Goal: Task Accomplishment & Management: Manage account settings

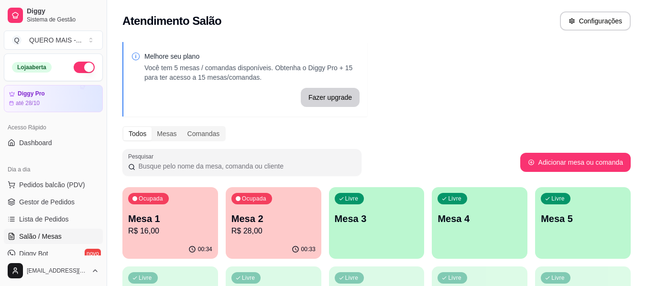
click at [387, 233] on div "Livre Mesa 3" at bounding box center [377, 217] width 96 height 60
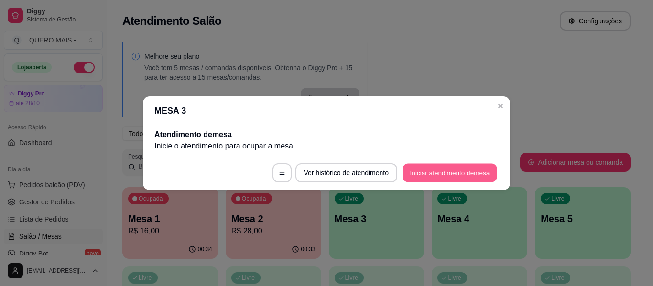
click at [452, 175] on button "Iniciar atendimento de mesa" at bounding box center [450, 173] width 95 height 19
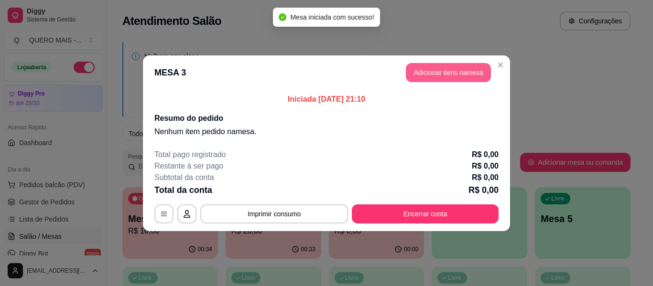
click at [455, 73] on button "Adicionar itens na mesa" at bounding box center [448, 72] width 85 height 19
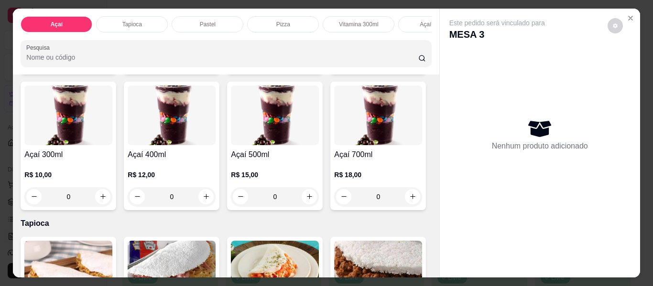
scroll to position [287, 0]
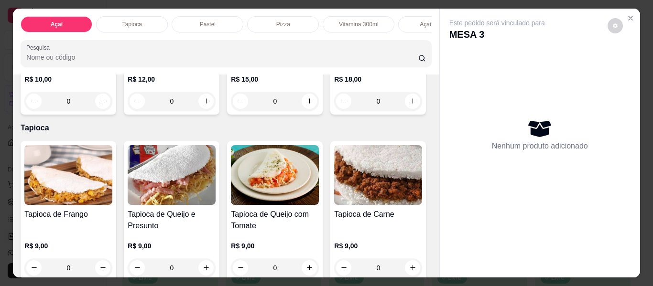
click at [231, 111] on div "0" at bounding box center [275, 101] width 88 height 19
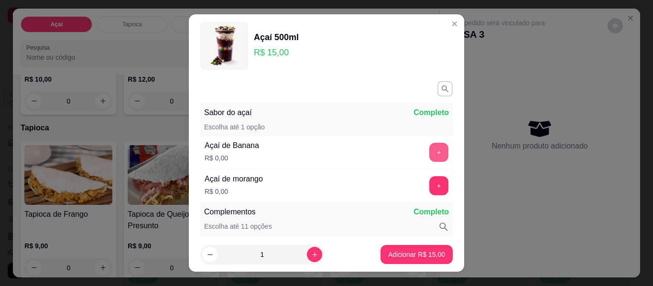
click at [429, 150] on button "+" at bounding box center [438, 152] width 19 height 19
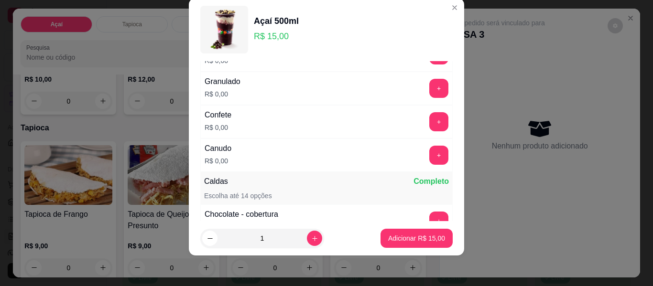
scroll to position [460, 0]
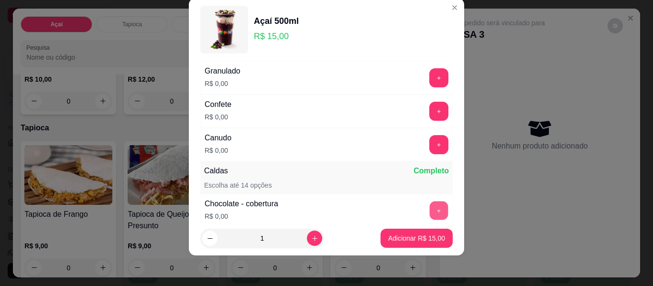
click at [430, 210] on button "+" at bounding box center [439, 211] width 19 height 19
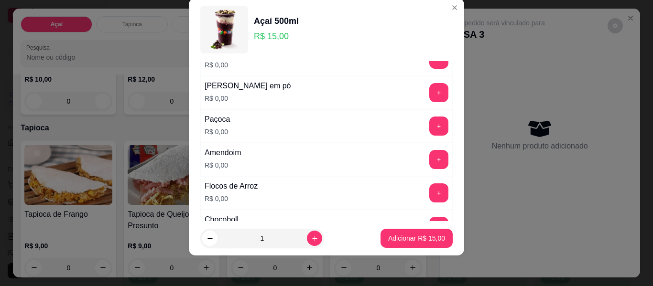
scroll to position [221, 0]
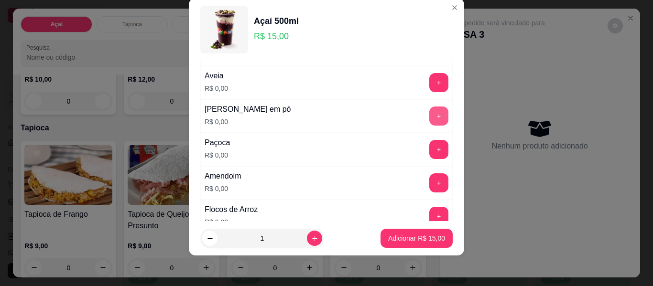
click at [429, 118] on button "+" at bounding box center [438, 116] width 19 height 19
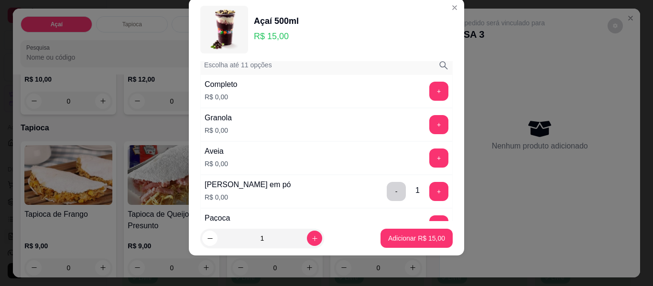
scroll to position [125, 0]
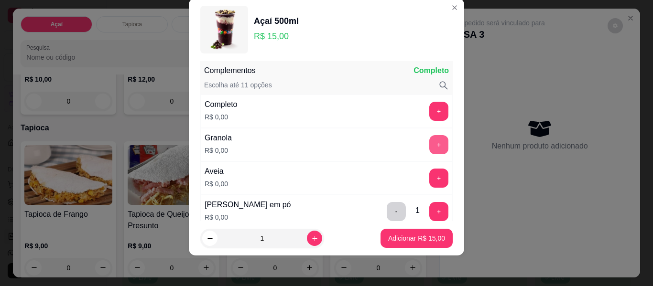
click at [429, 143] on button "+" at bounding box center [438, 144] width 19 height 19
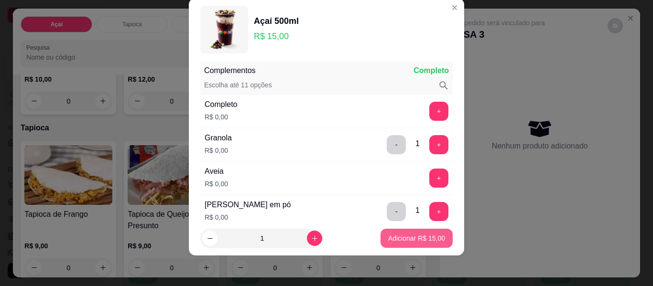
click at [415, 245] on button "Adicionar R$ 15,00" at bounding box center [417, 238] width 72 height 19
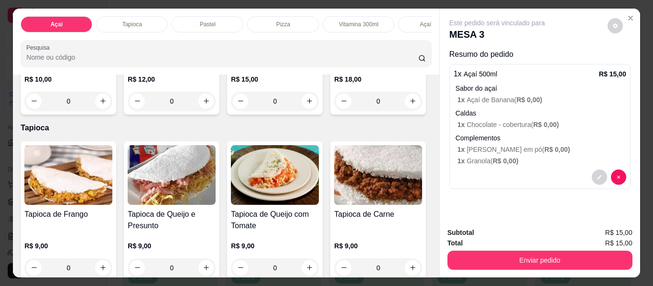
click at [231, 111] on div "0" at bounding box center [275, 101] width 88 height 19
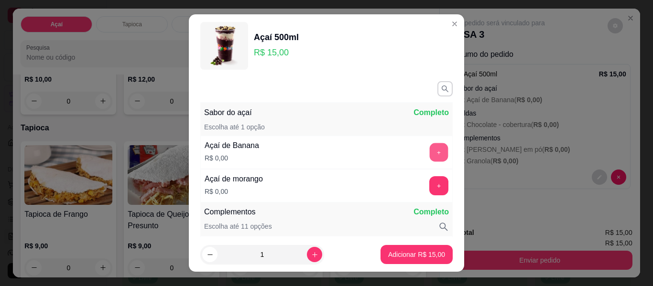
click at [430, 153] on button "+" at bounding box center [439, 152] width 19 height 19
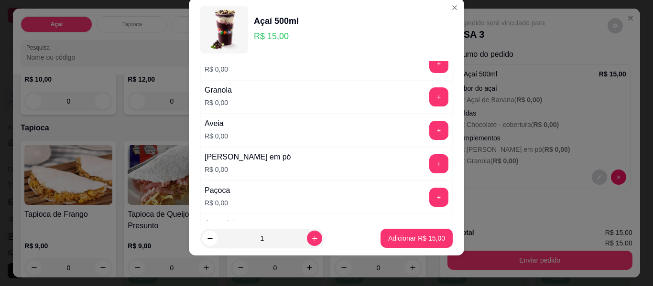
scroll to position [221, 0]
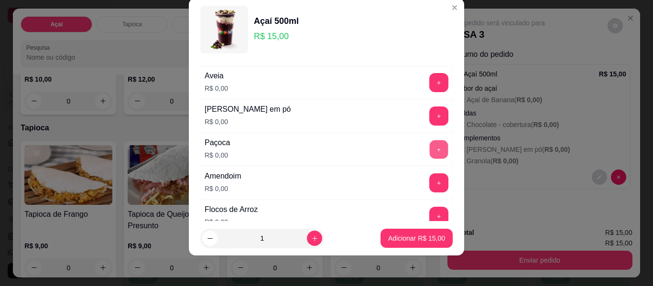
click at [430, 154] on button "+" at bounding box center [439, 150] width 19 height 19
click at [429, 177] on button "+" at bounding box center [438, 183] width 19 height 19
click at [430, 213] on button "+" at bounding box center [439, 217] width 19 height 19
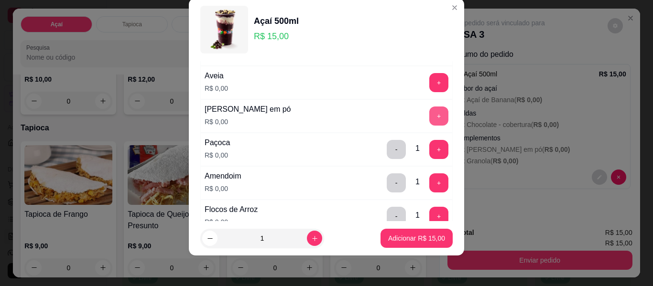
click at [429, 114] on button "+" at bounding box center [438, 116] width 19 height 19
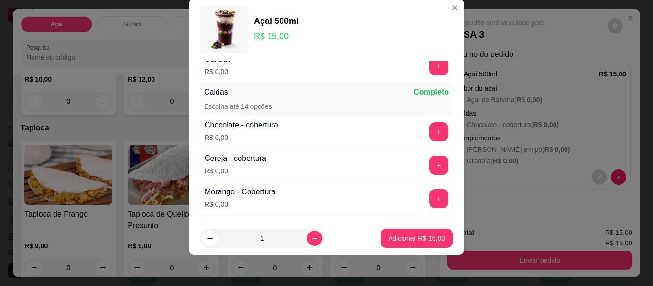
scroll to position [556, 0]
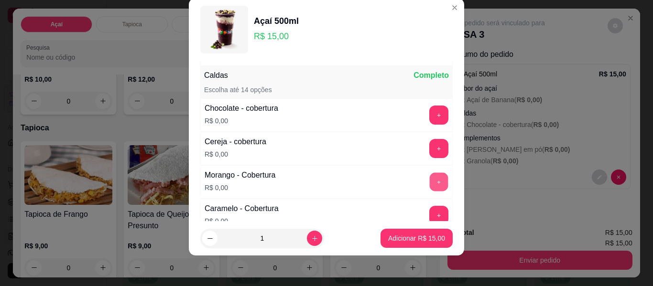
click at [430, 182] on button "+" at bounding box center [439, 182] width 19 height 19
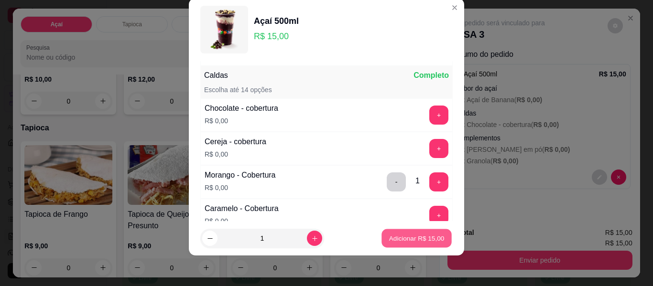
click at [412, 240] on p "Adicionar R$ 15,00" at bounding box center [416, 238] width 55 height 9
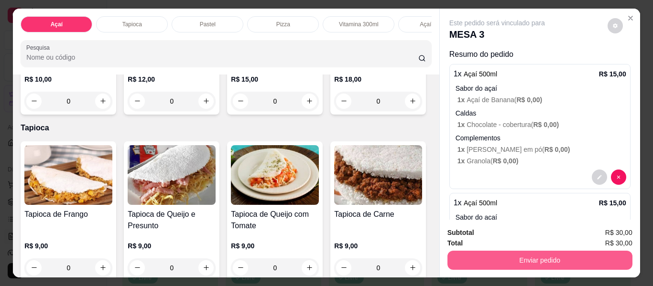
click at [530, 255] on button "Enviar pedido" at bounding box center [540, 260] width 185 height 19
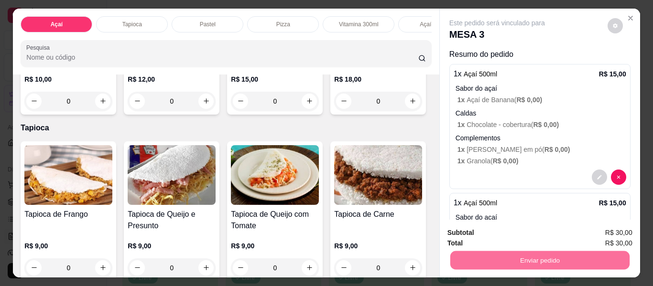
click at [598, 230] on button "Enviar pedido" at bounding box center [608, 234] width 54 height 18
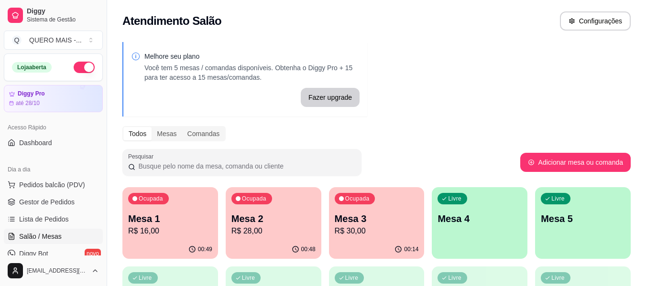
click at [263, 230] on p "R$ 28,00" at bounding box center [273, 231] width 84 height 11
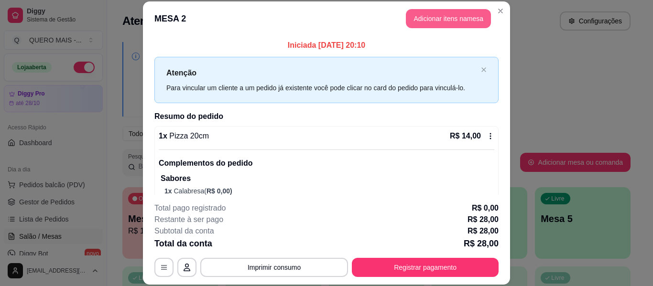
click at [419, 22] on button "Adicionar itens na mesa" at bounding box center [448, 18] width 85 height 19
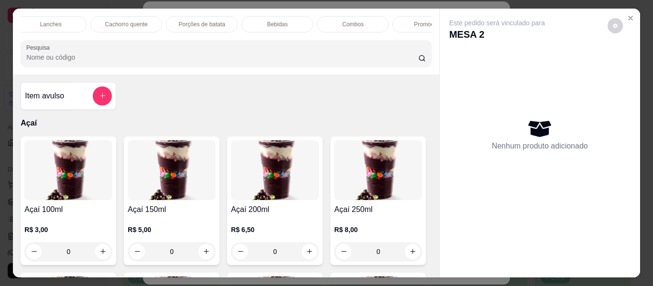
scroll to position [0, 473]
click at [253, 21] on p "Bebidas" at bounding box center [263, 25] width 21 height 8
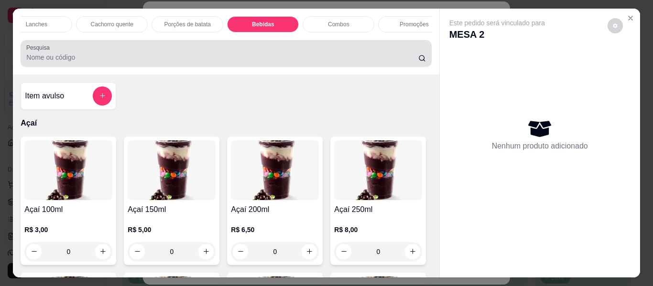
scroll to position [26, 0]
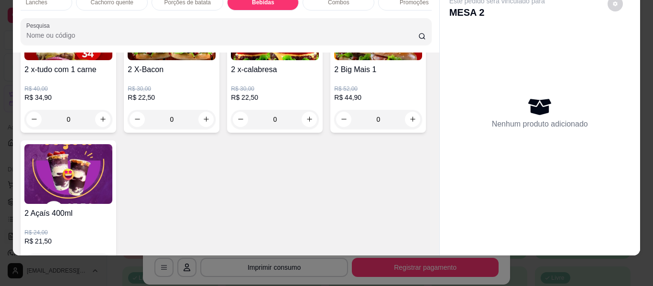
type input "1"
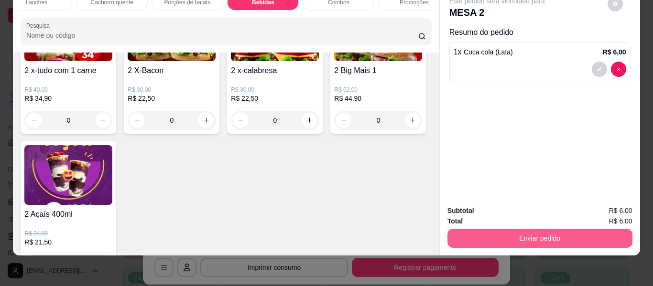
click at [515, 229] on button "Enviar pedido" at bounding box center [540, 238] width 185 height 19
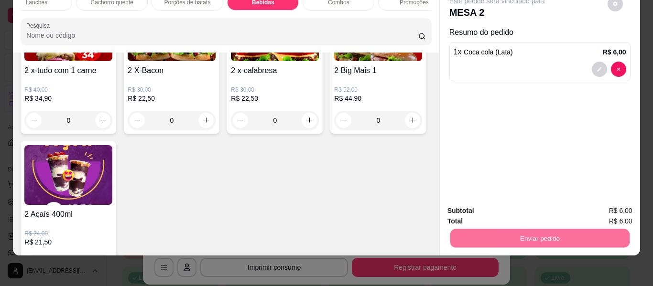
click at [595, 213] on button "Enviar pedido" at bounding box center [607, 208] width 53 height 18
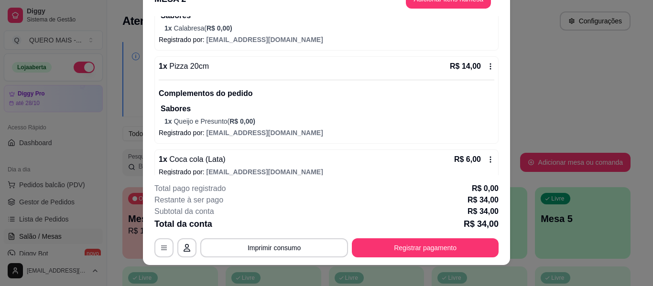
scroll to position [29, 0]
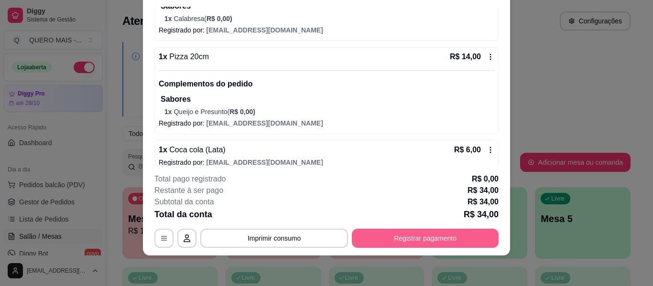
click at [418, 242] on button "Registrar pagamento" at bounding box center [425, 238] width 147 height 19
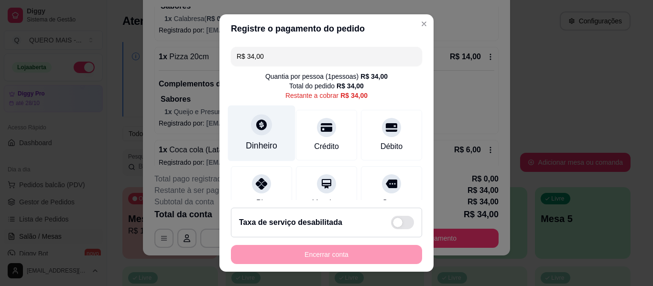
click at [260, 129] on icon at bounding box center [261, 125] width 12 height 12
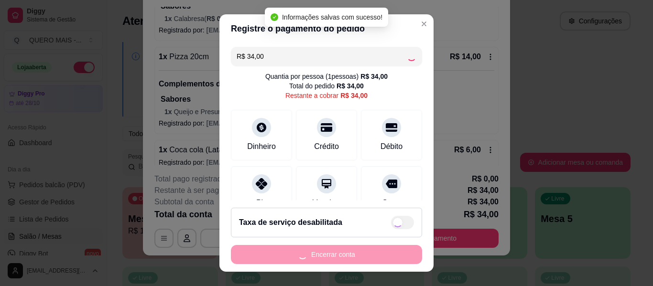
type input "R$ 0,00"
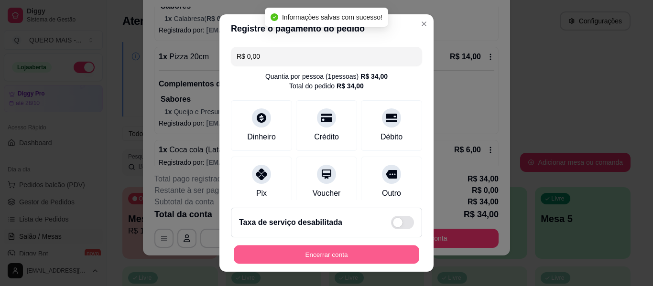
click at [327, 258] on button "Encerrar conta" at bounding box center [327, 255] width 186 height 19
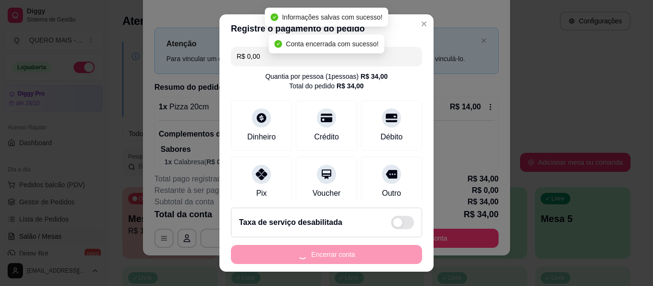
scroll to position [0, 0]
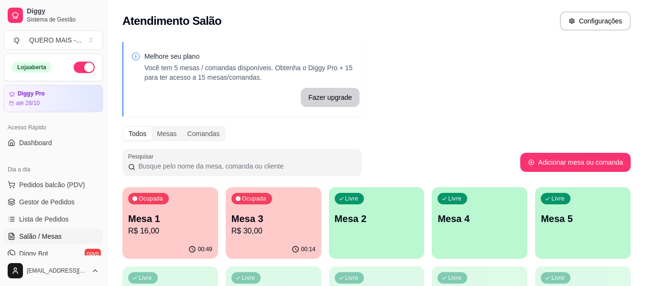
click at [159, 234] on p "R$ 16,00" at bounding box center [170, 231] width 84 height 11
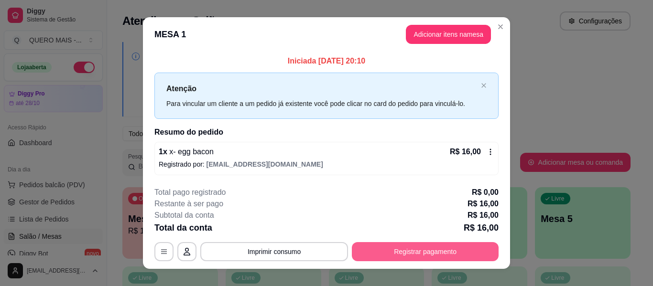
click at [399, 245] on button "Registrar pagamento" at bounding box center [425, 251] width 147 height 19
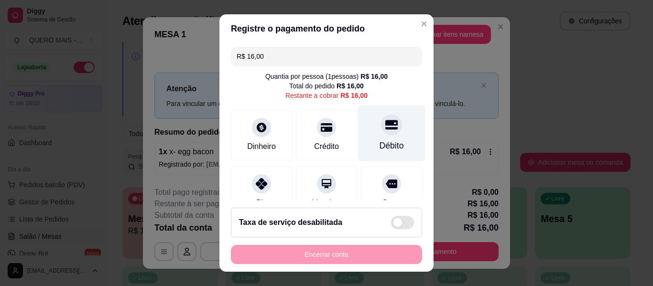
click at [381, 134] on div at bounding box center [391, 124] width 21 height 21
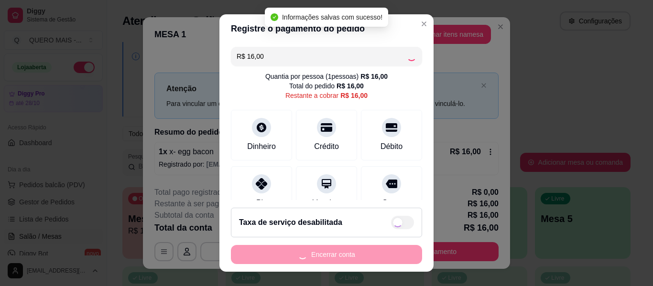
type input "R$ 0,00"
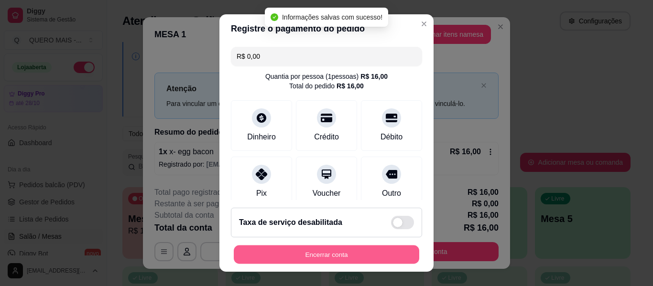
click at [326, 256] on button "Encerrar conta" at bounding box center [327, 255] width 186 height 19
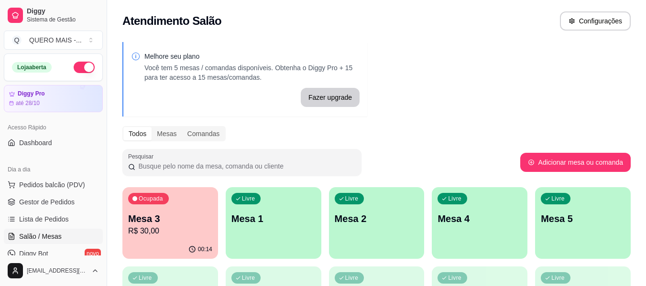
click at [167, 248] on div "00:14" at bounding box center [170, 250] width 96 height 19
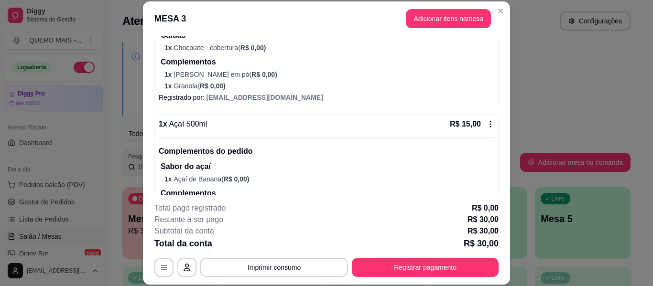
scroll to position [191, 0]
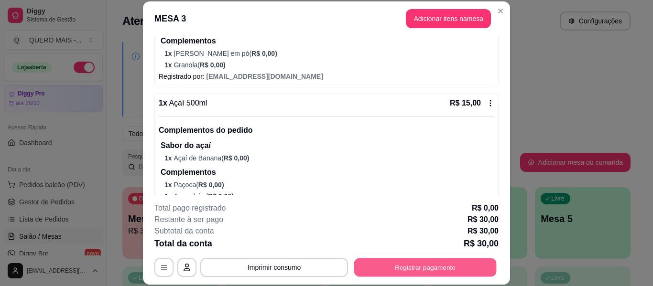
click at [364, 265] on button "Registrar pagamento" at bounding box center [425, 268] width 143 height 19
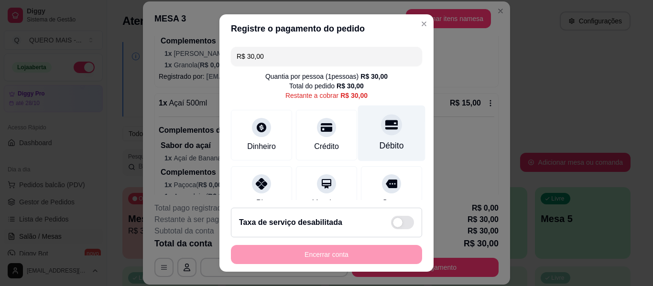
click at [384, 139] on div "Débito" at bounding box center [391, 134] width 67 height 56
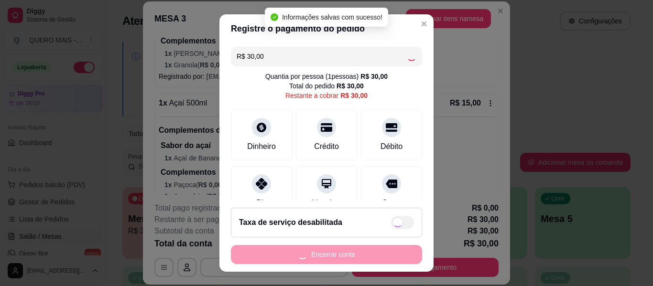
type input "R$ 0,00"
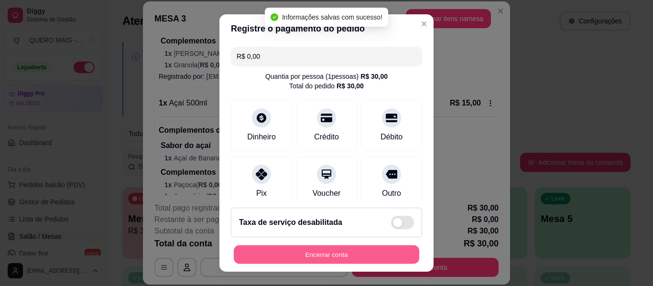
click at [333, 259] on button "Encerrar conta" at bounding box center [327, 255] width 186 height 19
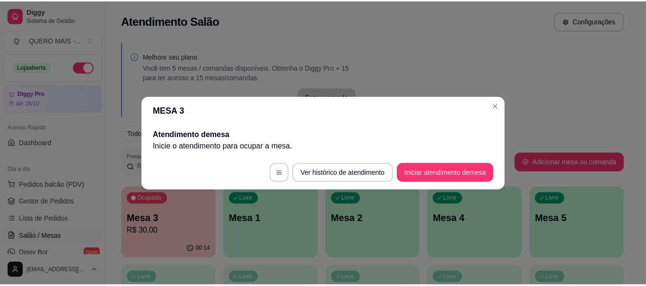
scroll to position [0, 0]
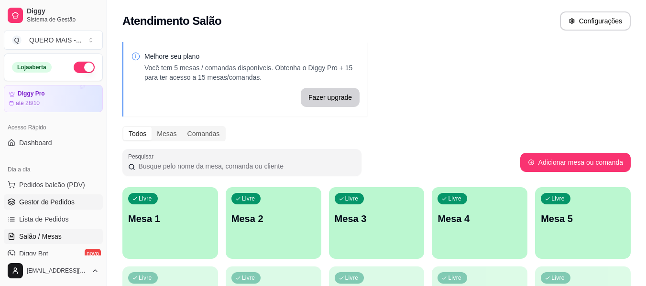
click at [50, 198] on span "Gestor de Pedidos" at bounding box center [46, 202] width 55 height 10
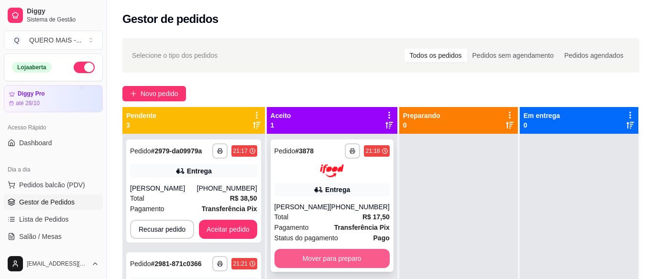
click at [332, 263] on button "Mover para preparo" at bounding box center [331, 258] width 115 height 19
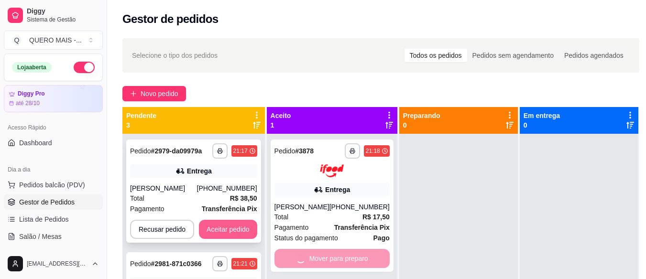
click at [243, 226] on button "Aceitar pedido" at bounding box center [228, 229] width 58 height 19
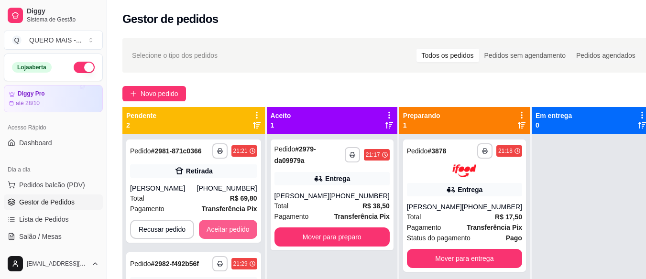
click at [243, 226] on button "Aceitar pedido" at bounding box center [228, 229] width 58 height 19
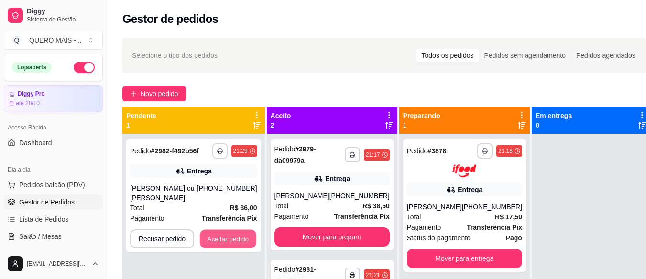
click at [243, 230] on button "Aceitar pedido" at bounding box center [228, 239] width 56 height 19
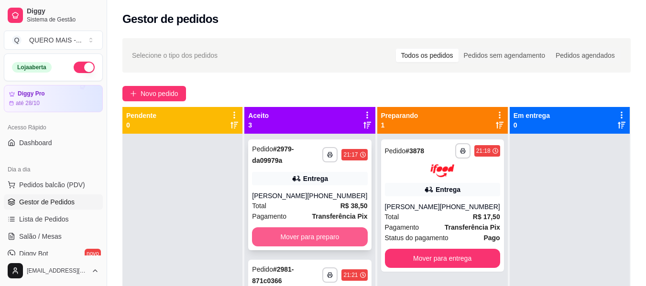
click at [276, 230] on button "Mover para preparo" at bounding box center [309, 237] width 115 height 19
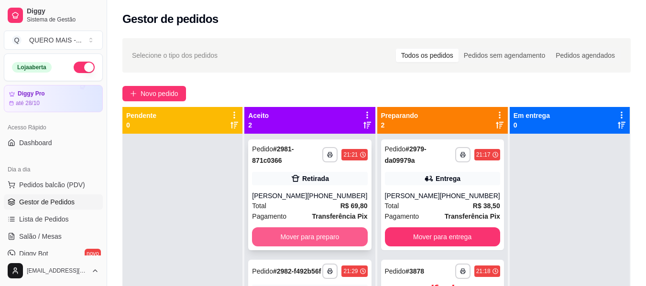
click at [277, 238] on button "Mover para preparo" at bounding box center [309, 237] width 115 height 19
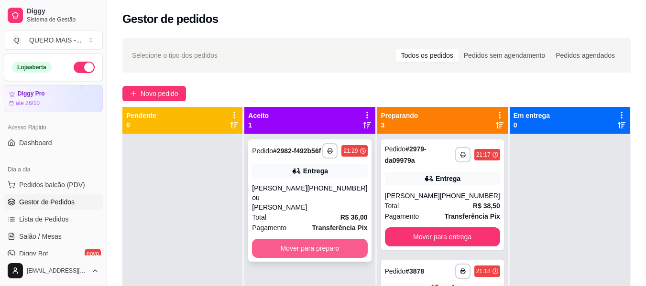
click at [288, 251] on button "Mover para preparo" at bounding box center [309, 248] width 115 height 19
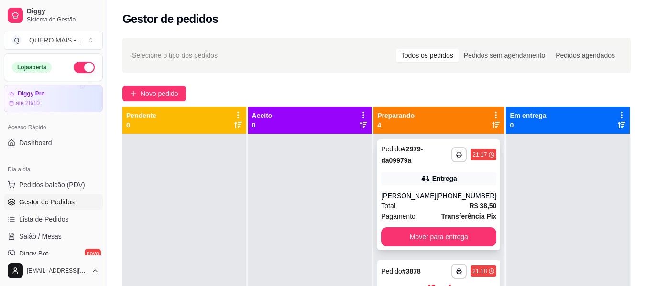
click at [424, 201] on div "Total R$ 38,50" at bounding box center [438, 206] width 115 height 11
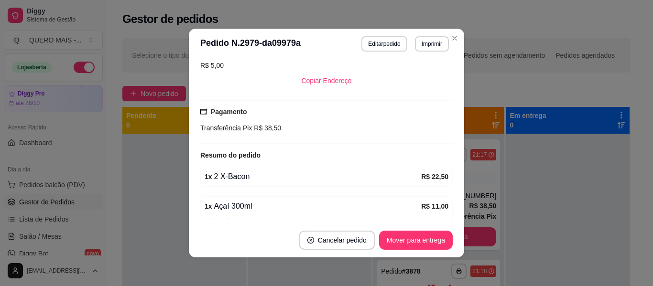
scroll to position [287, 0]
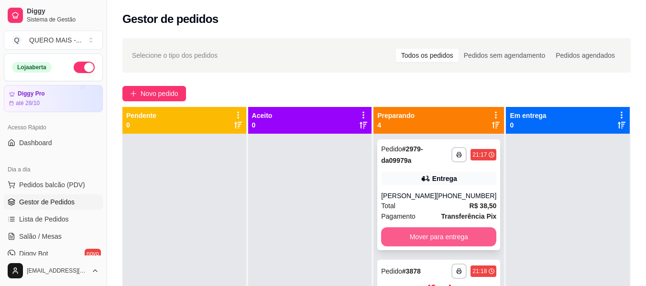
click at [451, 236] on button "Mover para entrega" at bounding box center [438, 237] width 115 height 19
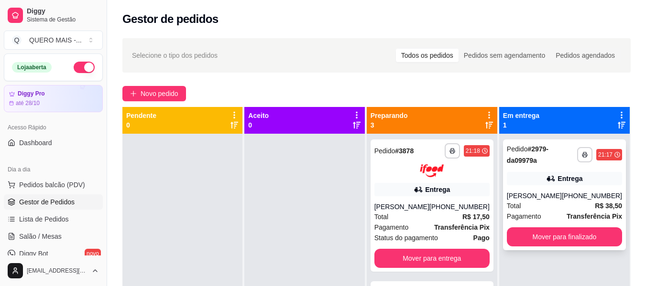
click at [520, 197] on div "[PERSON_NAME]" at bounding box center [534, 196] width 55 height 10
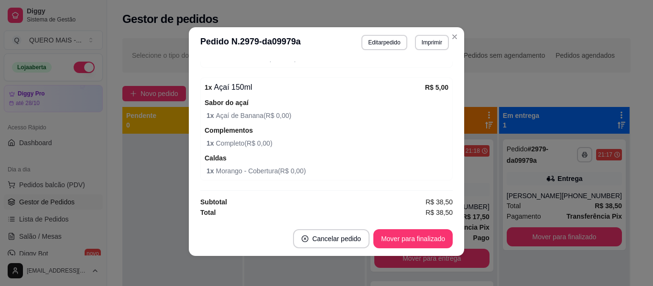
scroll to position [2, 0]
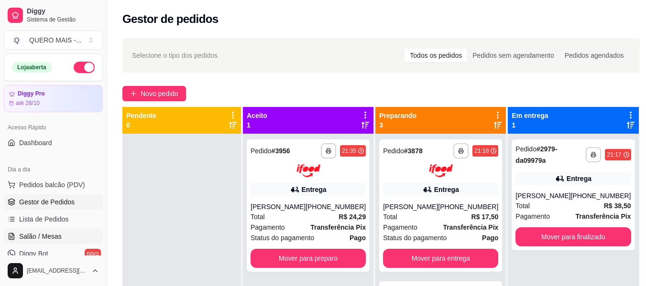
click at [43, 236] on span "Salão / Mesas" at bounding box center [40, 237] width 43 height 10
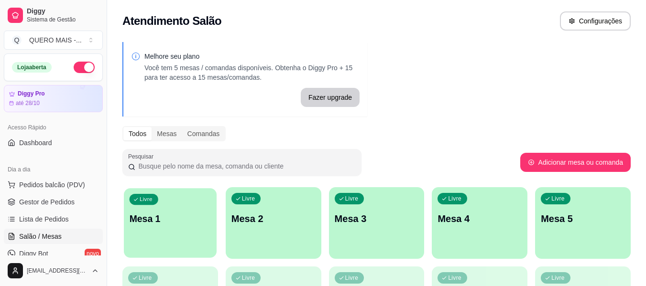
click at [173, 244] on div "Livre Mesa 1" at bounding box center [170, 217] width 93 height 58
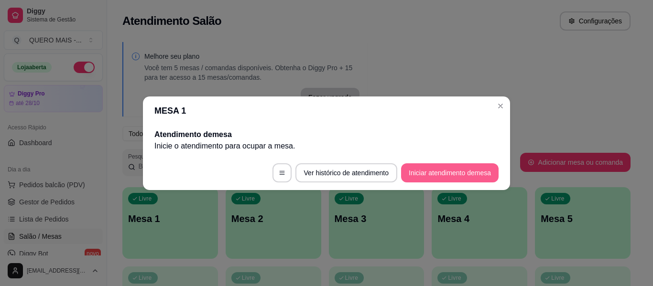
click at [443, 179] on button "Iniciar atendimento de mesa" at bounding box center [450, 173] width 98 height 19
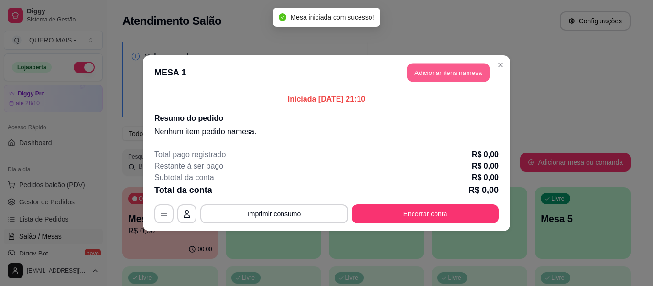
click at [439, 71] on button "Adicionar itens na mesa" at bounding box center [448, 72] width 82 height 19
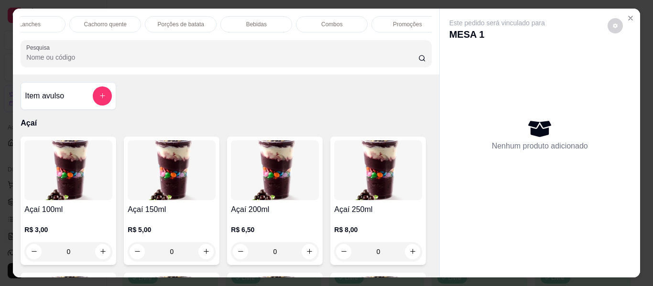
scroll to position [0, 492]
click at [394, 21] on p "Promoções" at bounding box center [395, 25] width 29 height 8
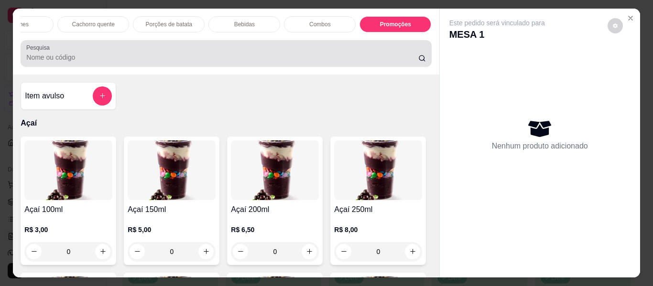
scroll to position [26, 0]
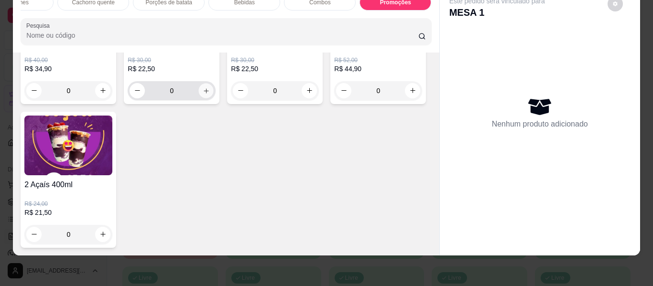
click at [203, 95] on icon "increase-product-quantity" at bounding box center [206, 91] width 7 height 7
type input "1"
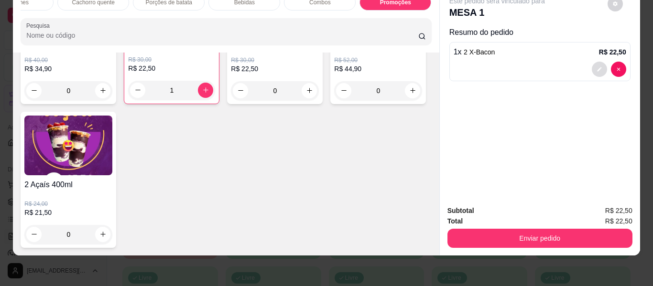
click at [597, 66] on icon "decrease-product-quantity" at bounding box center [600, 69] width 6 height 6
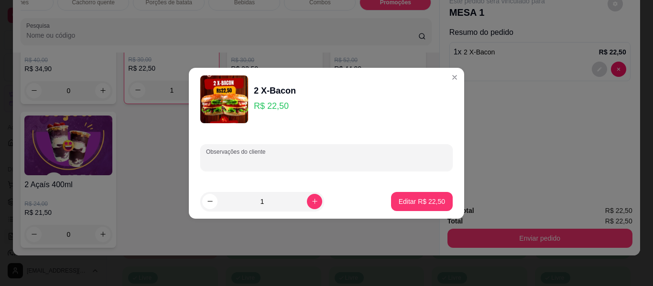
click at [253, 163] on input "Observações do cliente" at bounding box center [326, 162] width 241 height 10
type input "sem salada - 1 ovo em 1"
click at [411, 210] on button "Editar R$ 22,50" at bounding box center [422, 201] width 62 height 19
type input "0"
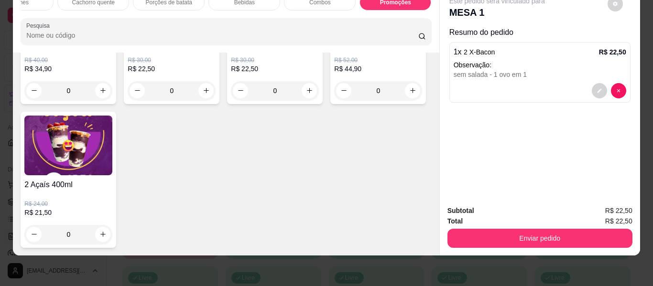
scroll to position [0, 0]
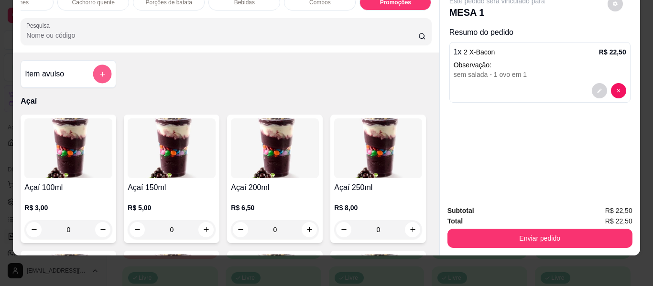
click at [101, 75] on icon "add-separate-item" at bounding box center [102, 74] width 7 height 7
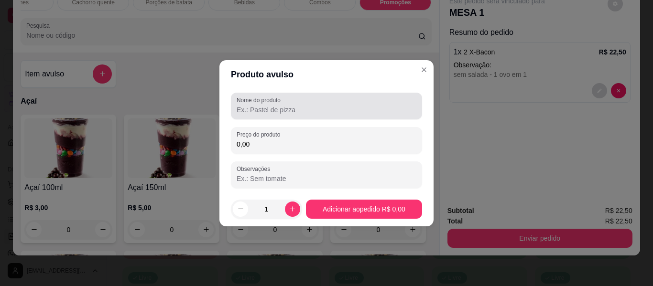
click at [253, 106] on input "Nome do produto" at bounding box center [327, 110] width 180 height 10
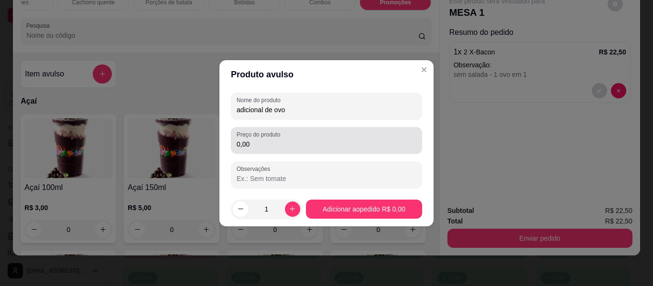
type input "adicional de ovo"
click at [285, 148] on input "0,00" at bounding box center [327, 145] width 180 height 10
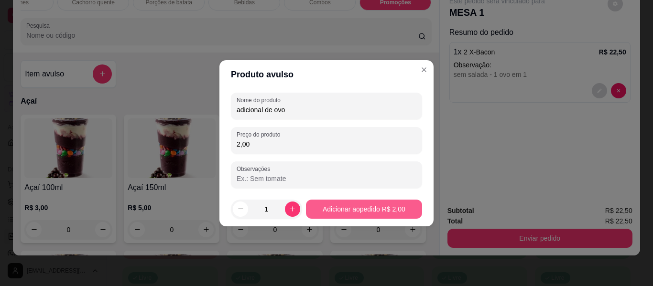
type input "2,00"
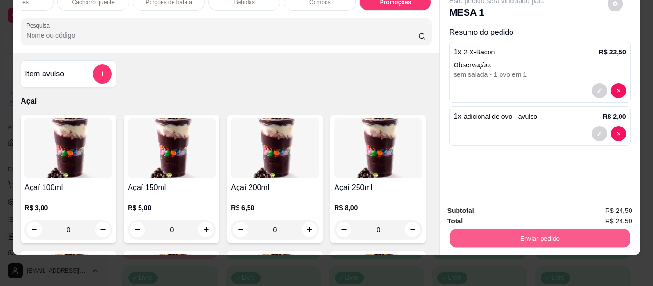
click at [538, 231] on button "Enviar pedido" at bounding box center [539, 239] width 179 height 19
click at [595, 208] on button "Enviar pedido" at bounding box center [607, 208] width 53 height 18
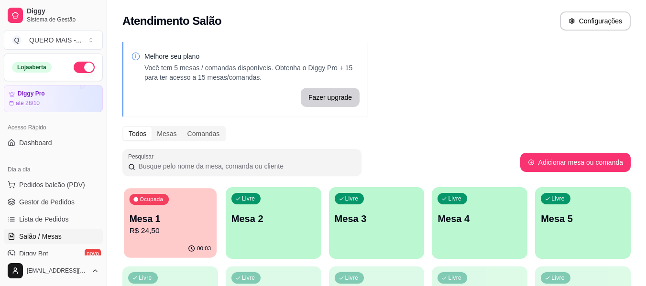
click at [173, 231] on p "R$ 24,50" at bounding box center [171, 231] width 82 height 11
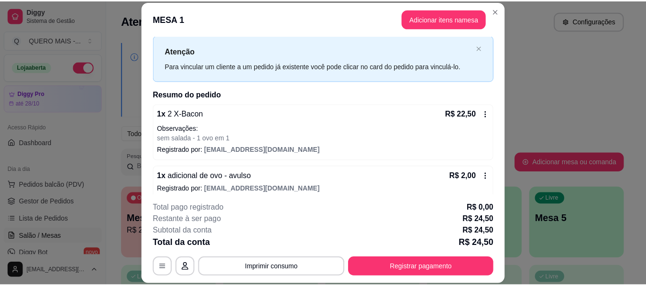
scroll to position [31, 0]
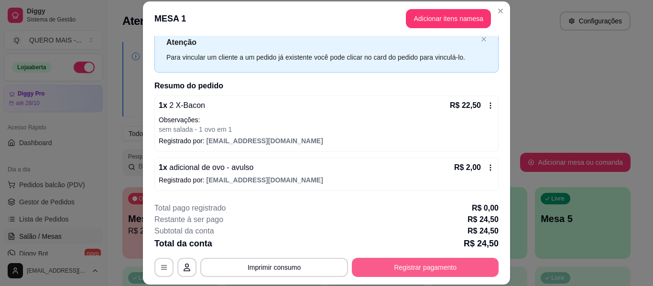
click at [417, 268] on button "Registrar pagamento" at bounding box center [425, 267] width 147 height 19
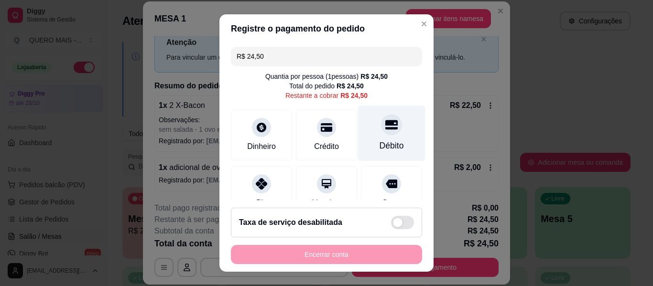
click at [381, 132] on div at bounding box center [391, 124] width 21 height 21
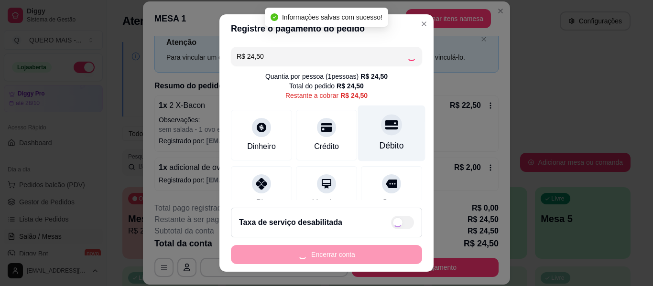
type input "R$ 0,00"
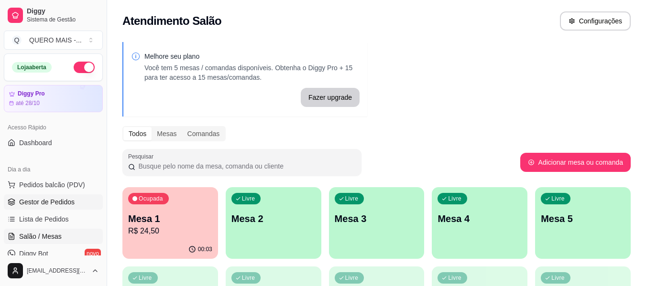
click at [69, 198] on span "Gestor de Pedidos" at bounding box center [46, 202] width 55 height 10
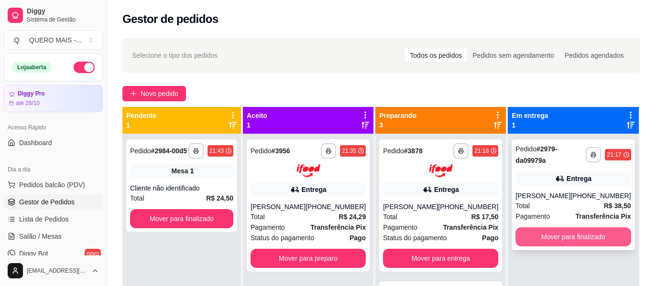
click at [565, 237] on button "Mover para finalizado" at bounding box center [573, 237] width 115 height 19
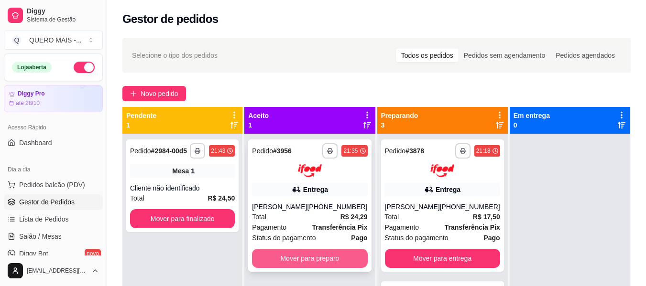
click at [312, 263] on button "Mover para preparo" at bounding box center [309, 258] width 115 height 19
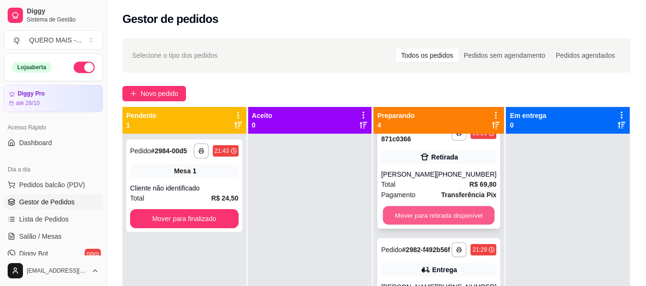
click at [434, 223] on button "Mover para retirada disponível" at bounding box center [439, 215] width 112 height 19
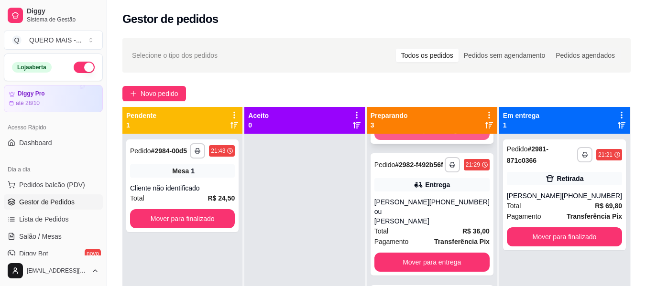
scroll to position [137, 0]
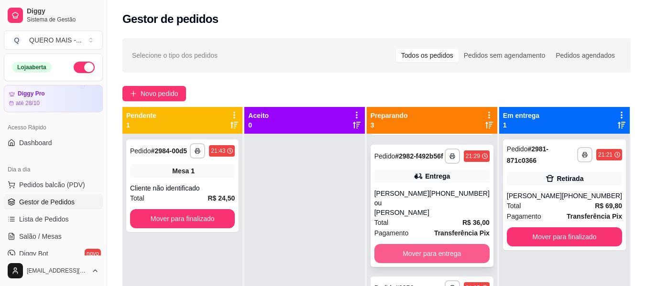
click at [420, 249] on button "Mover para entrega" at bounding box center [431, 253] width 115 height 19
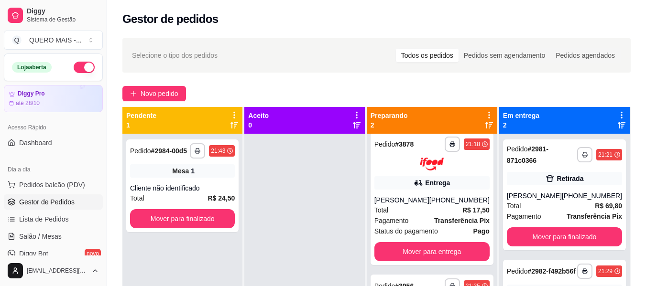
scroll to position [7, 0]
click at [555, 238] on button "Mover para finalizado" at bounding box center [564, 237] width 115 height 19
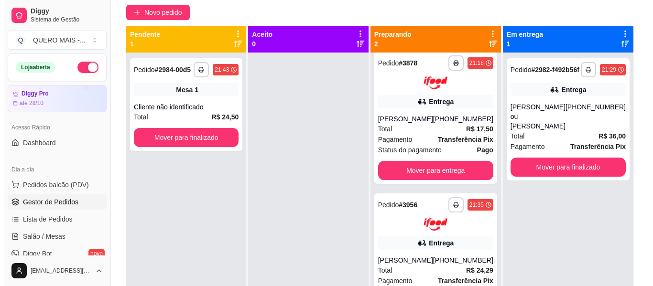
scroll to position [0, 0]
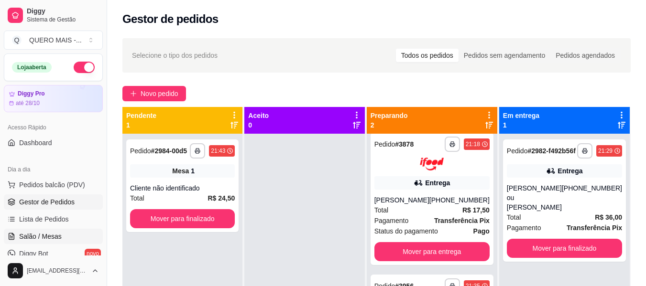
click at [55, 237] on span "Salão / Mesas" at bounding box center [40, 237] width 43 height 10
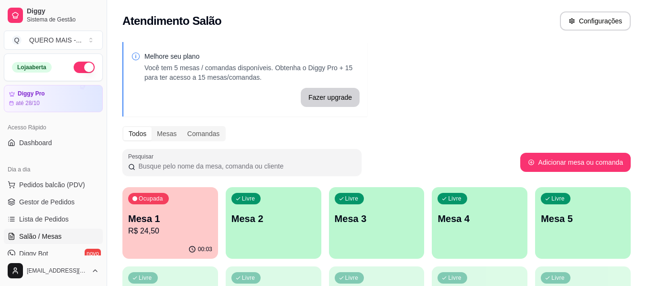
click at [271, 234] on div "Livre Mesa 2" at bounding box center [274, 217] width 96 height 60
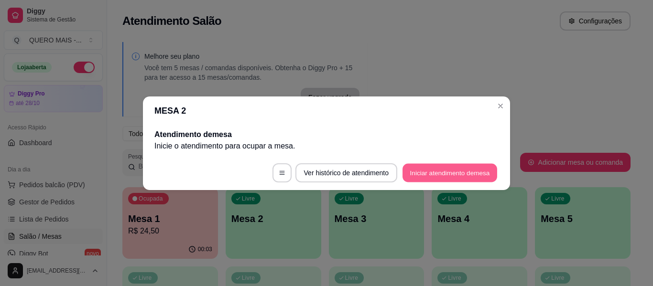
click at [448, 175] on button "Iniciar atendimento de mesa" at bounding box center [450, 173] width 95 height 19
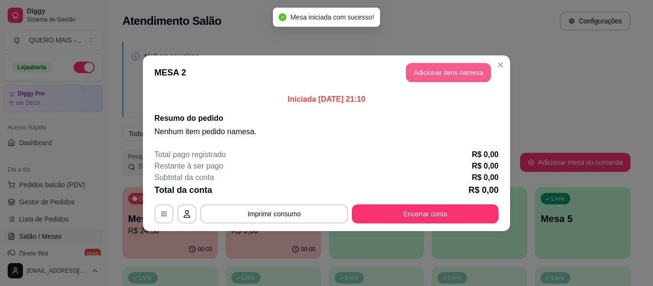
click at [470, 72] on button "Adicionar itens na mesa" at bounding box center [448, 72] width 85 height 19
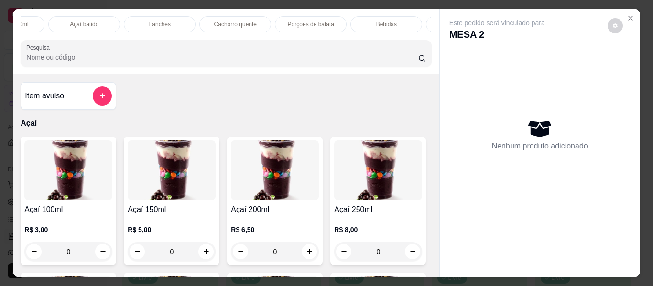
scroll to position [0, 344]
click at [148, 25] on div "Lanches" at bounding box center [166, 24] width 72 height 16
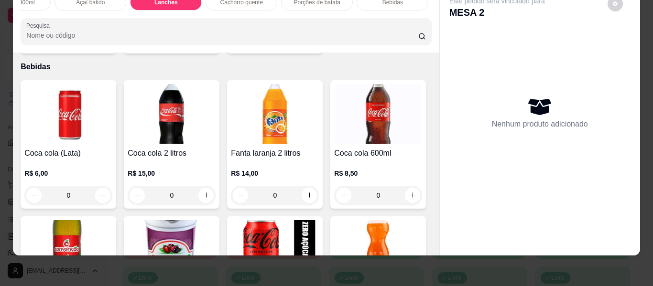
scroll to position [2155, 0]
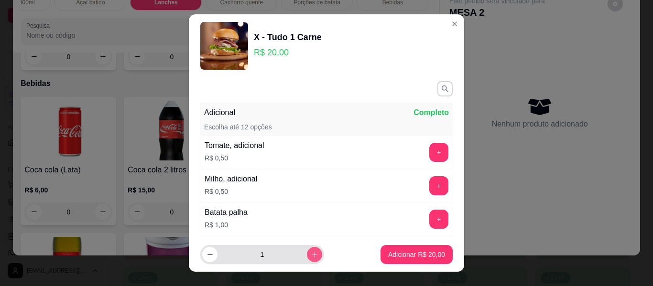
click at [312, 255] on icon "increase-product-quantity" at bounding box center [314, 254] width 5 height 5
click at [312, 254] on icon "increase-product-quantity" at bounding box center [314, 254] width 5 height 5
type input "3"
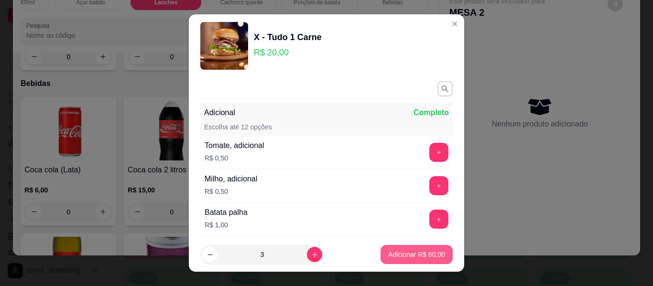
click at [398, 255] on p "Adicionar R$ 60,00" at bounding box center [416, 255] width 57 height 10
type input "3"
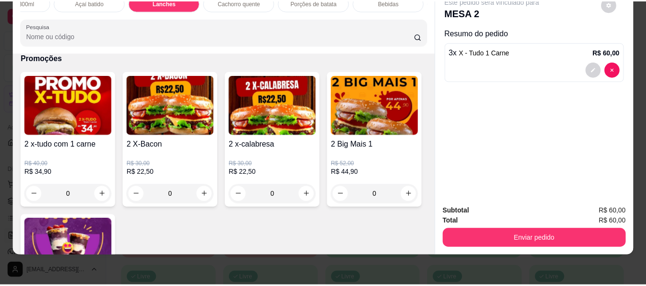
scroll to position [2873, 0]
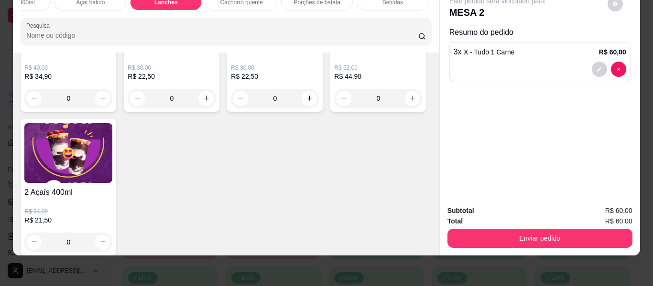
type input "1"
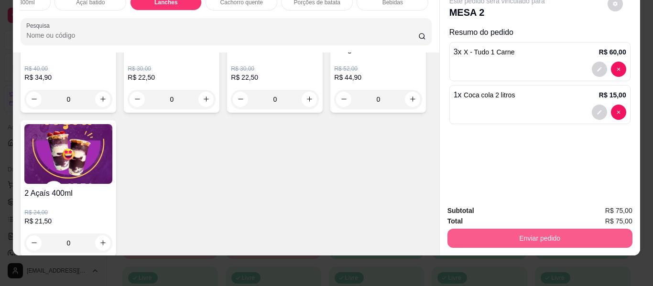
click at [501, 233] on button "Enviar pedido" at bounding box center [540, 238] width 185 height 19
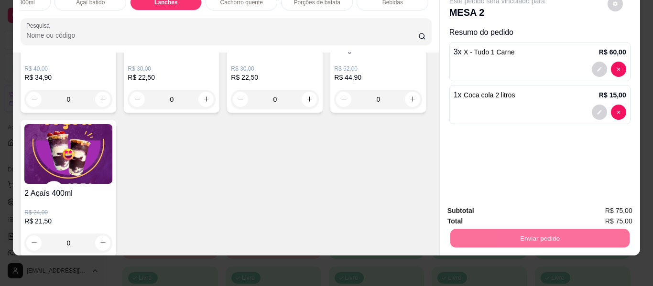
click at [602, 202] on button "Enviar pedido" at bounding box center [608, 207] width 54 height 18
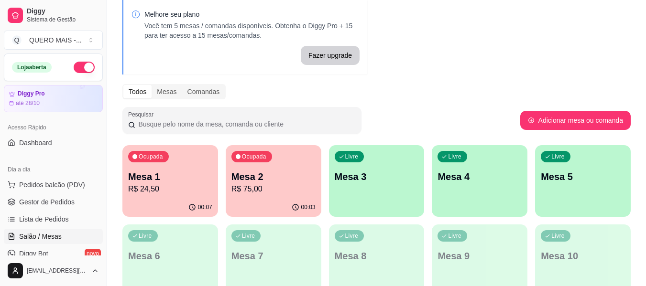
scroll to position [96, 0]
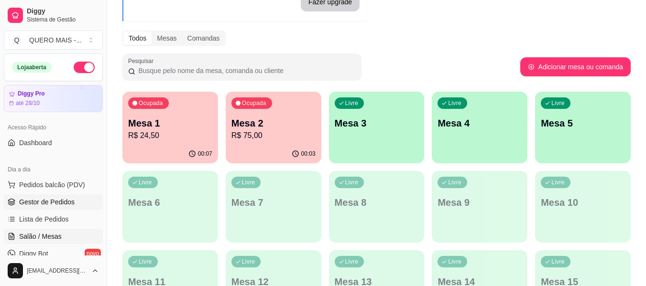
click at [66, 201] on span "Gestor de Pedidos" at bounding box center [46, 202] width 55 height 10
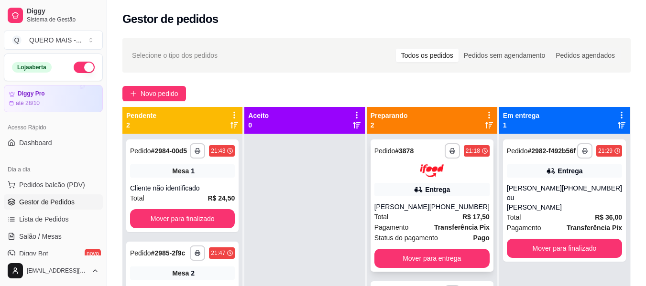
click at [424, 221] on div "Total R$ 17,50" at bounding box center [431, 217] width 115 height 11
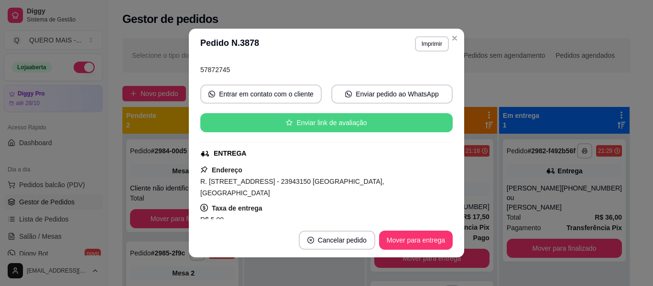
scroll to position [96, 0]
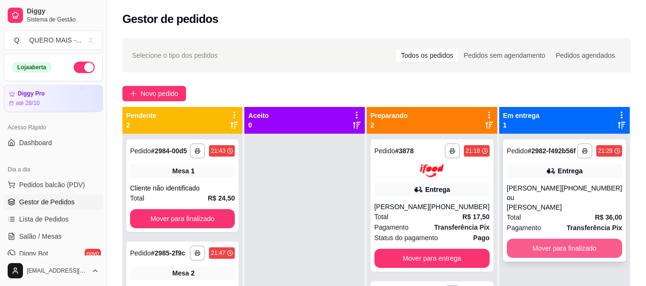
click at [565, 246] on button "Mover para finalizado" at bounding box center [564, 248] width 115 height 19
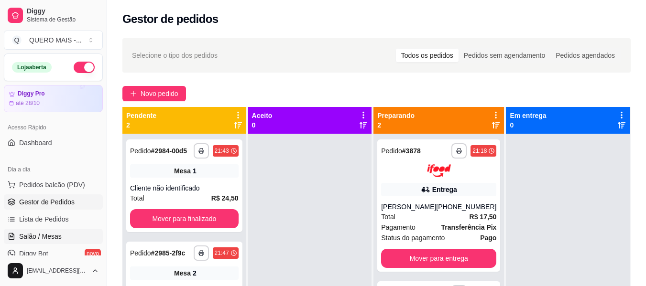
click at [39, 236] on span "Salão / Mesas" at bounding box center [40, 237] width 43 height 10
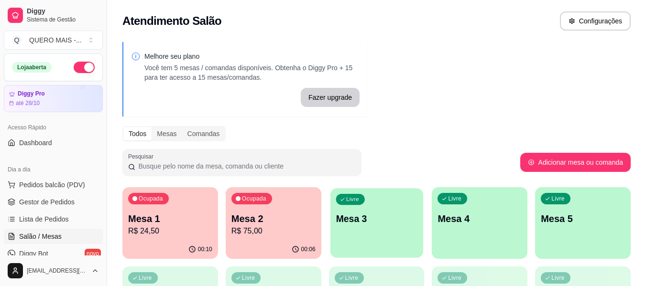
click at [382, 235] on div "Livre Mesa 3" at bounding box center [376, 217] width 93 height 58
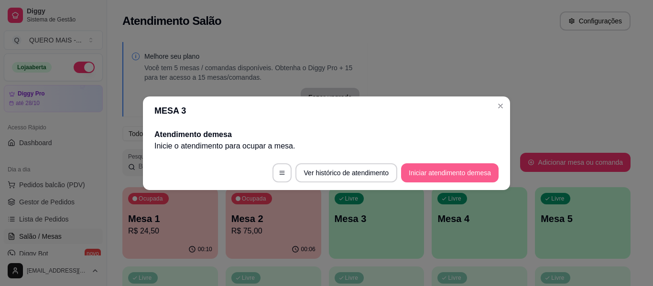
click at [410, 171] on button "Iniciar atendimento de mesa" at bounding box center [450, 173] width 98 height 19
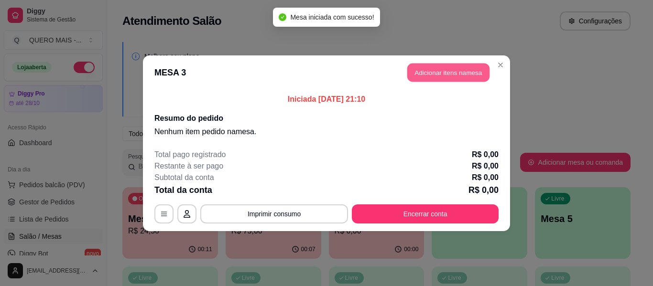
click at [442, 70] on button "Adicionar itens na mesa" at bounding box center [448, 72] width 82 height 19
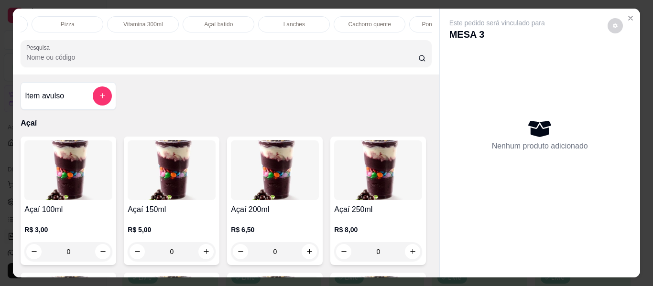
scroll to position [0, 218]
drag, startPoint x: 353, startPoint y: 23, endPoint x: 314, endPoint y: 68, distance: 59.7
click at [353, 23] on p "Cachorro quente" at bounding box center [367, 25] width 43 height 8
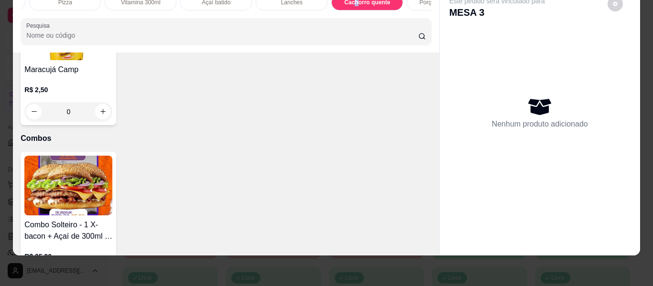
type input "1"
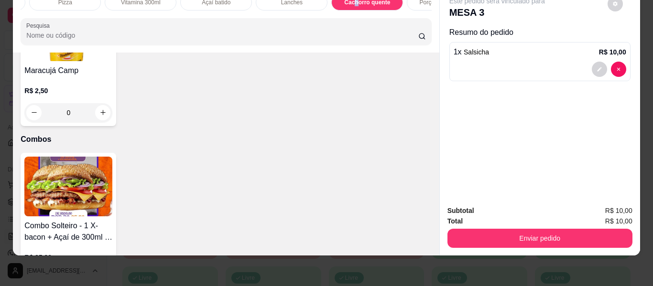
type input "1"
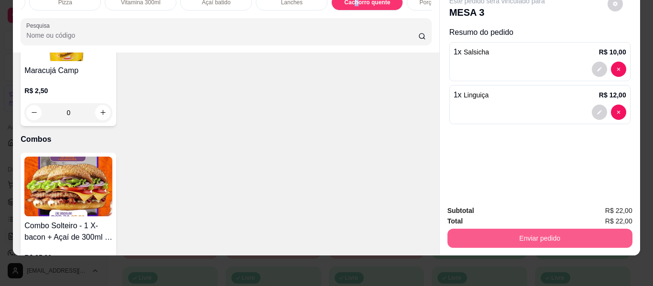
click at [529, 230] on button "Enviar pedido" at bounding box center [540, 238] width 185 height 19
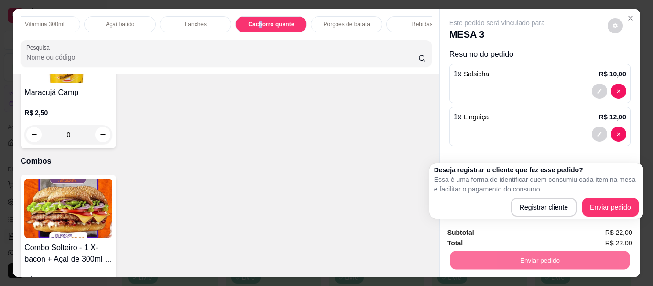
scroll to position [0, 319]
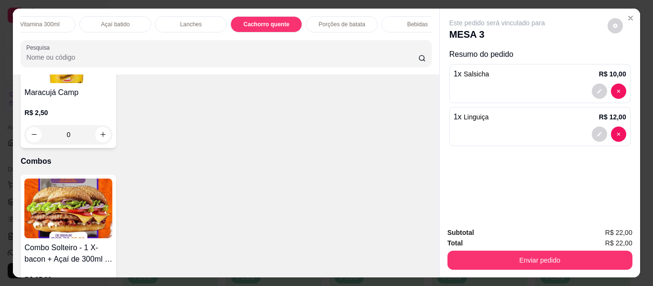
click at [388, 20] on div "Bebidas" at bounding box center [418, 24] width 72 height 16
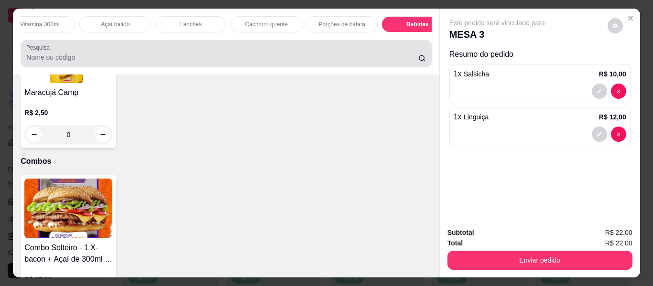
scroll to position [26, 0]
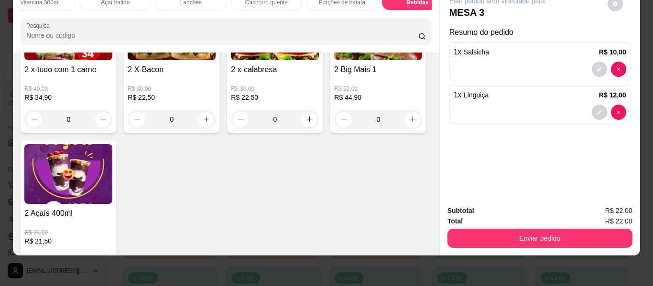
type input "1"
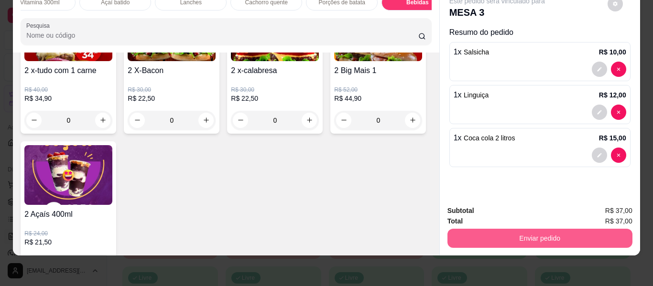
click at [522, 232] on button "Enviar pedido" at bounding box center [540, 238] width 185 height 19
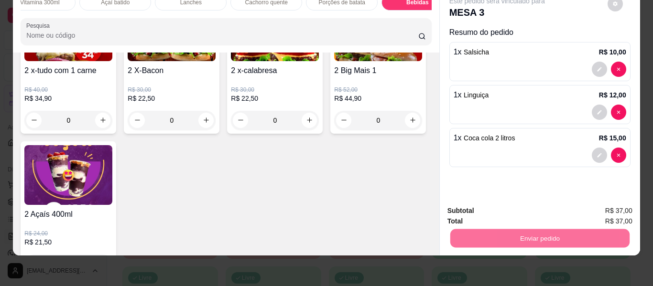
click at [603, 208] on button "Enviar pedido" at bounding box center [608, 207] width 54 height 18
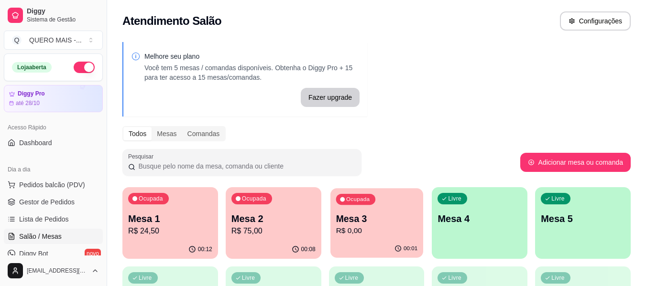
click at [351, 243] on div "00:01" at bounding box center [376, 249] width 93 height 18
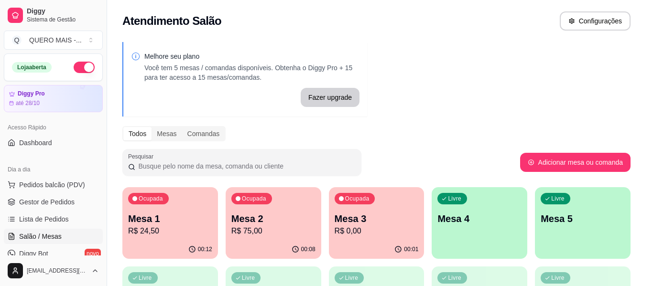
click at [406, 268] on button "Registrar pagamento" at bounding box center [425, 267] width 147 height 19
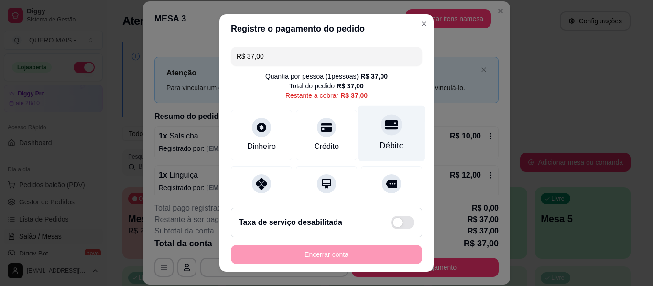
click at [381, 134] on div at bounding box center [391, 124] width 21 height 21
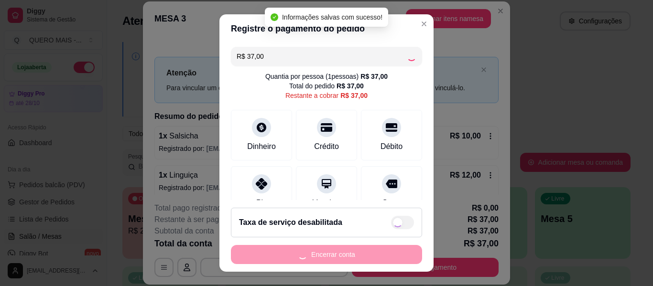
type input "R$ 0,00"
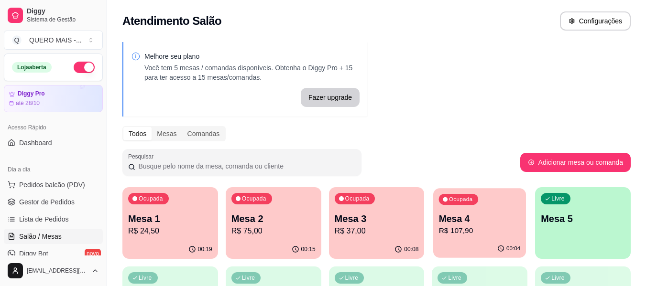
click at [490, 243] on div "00:04" at bounding box center [479, 249] width 93 height 18
click at [582, 248] on div "button" at bounding box center [583, 253] width 96 height 11
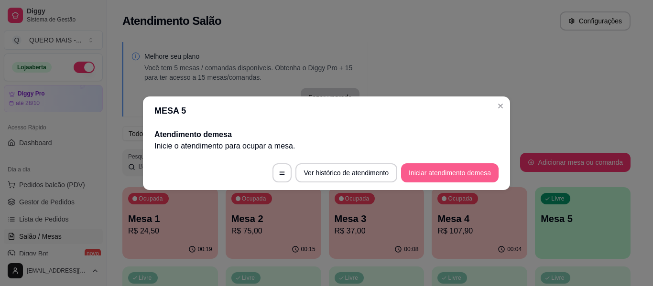
click at [438, 173] on button "Iniciar atendimento de mesa" at bounding box center [450, 173] width 98 height 19
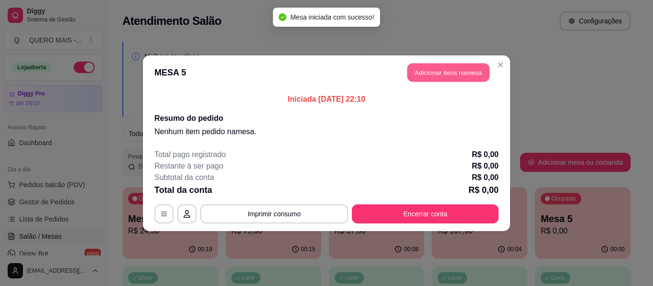
click at [450, 69] on button "Adicionar itens na mesa" at bounding box center [448, 72] width 82 height 19
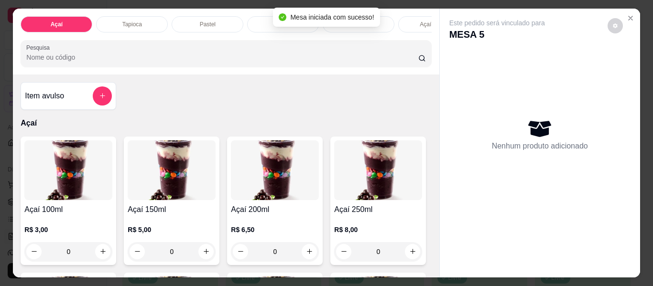
scroll to position [0, 435]
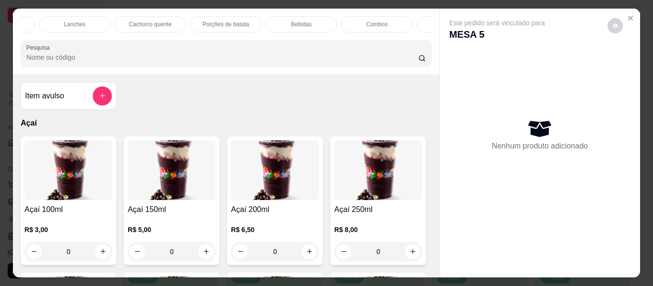
click at [146, 21] on p "Cachorro quente" at bounding box center [150, 25] width 43 height 8
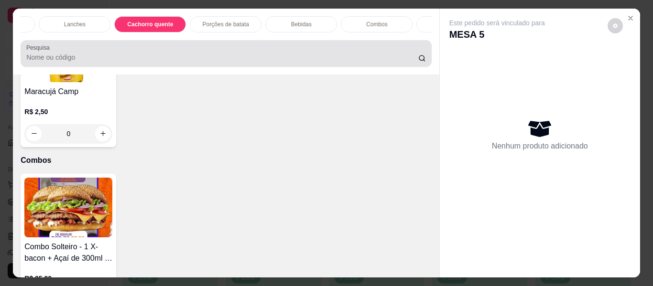
scroll to position [26, 0]
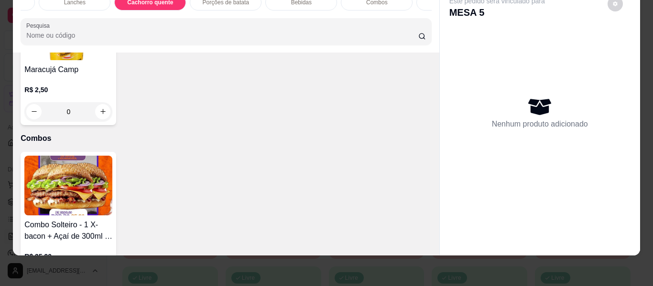
type input "1"
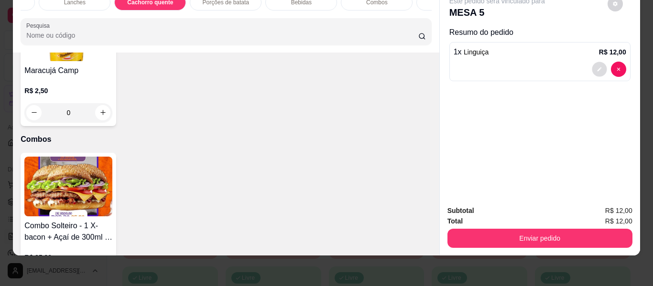
click at [592, 67] on button "decrease-product-quantity" at bounding box center [599, 69] width 15 height 15
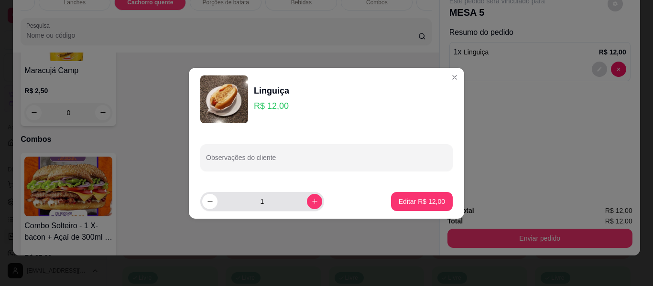
click at [290, 160] on input "Observações do cliente" at bounding box center [326, 162] width 241 height 10
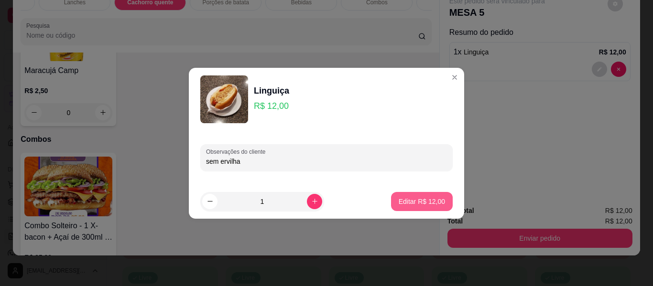
type input "sem ervilha"
click at [401, 199] on p "Editar R$ 12,00" at bounding box center [422, 202] width 46 height 10
type input "0"
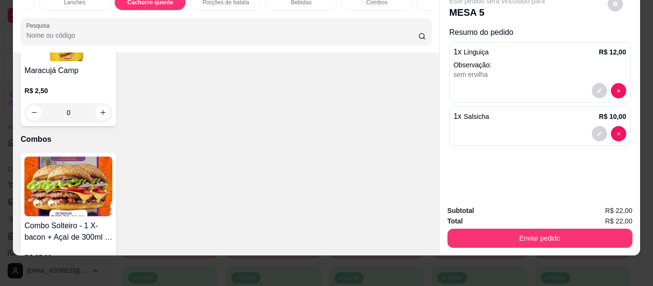
type input "2"
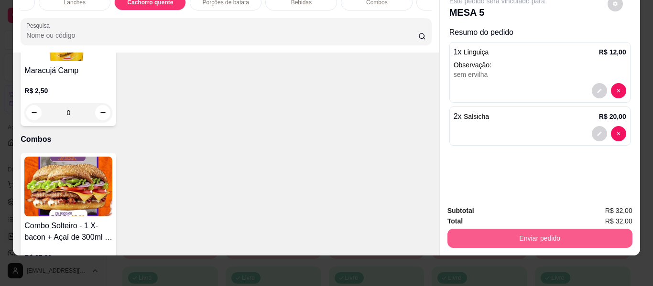
click at [494, 229] on button "Enviar pedido" at bounding box center [540, 238] width 185 height 19
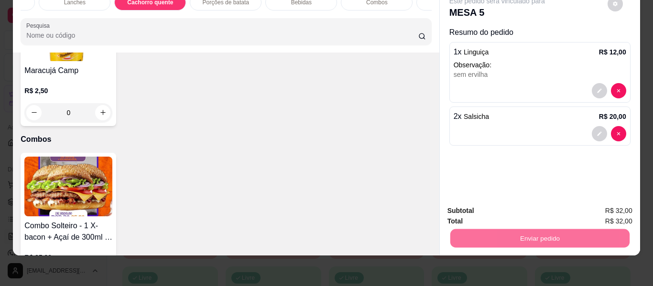
click at [597, 208] on button "Enviar pedido" at bounding box center [607, 208] width 53 height 18
